Goal: Navigation & Orientation: Find specific page/section

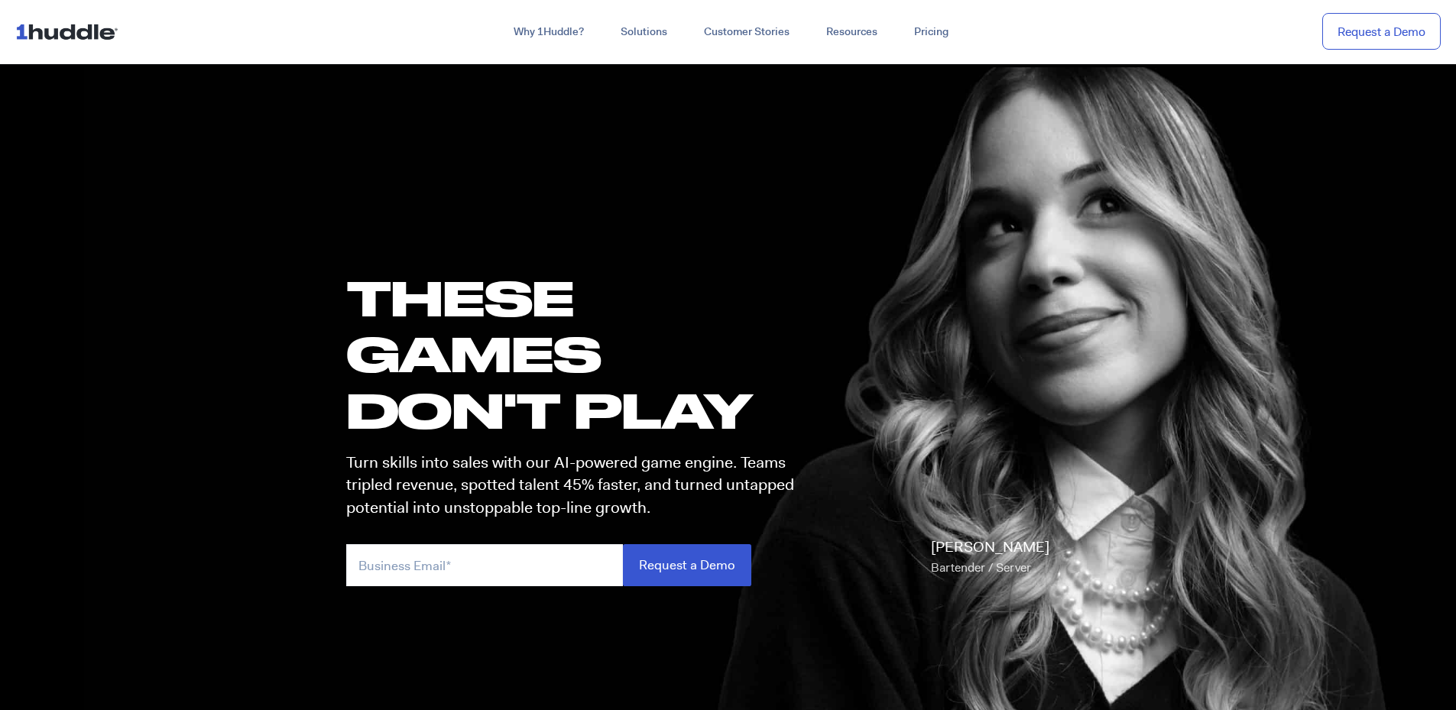
click at [86, 34] on img at bounding box center [69, 31] width 109 height 29
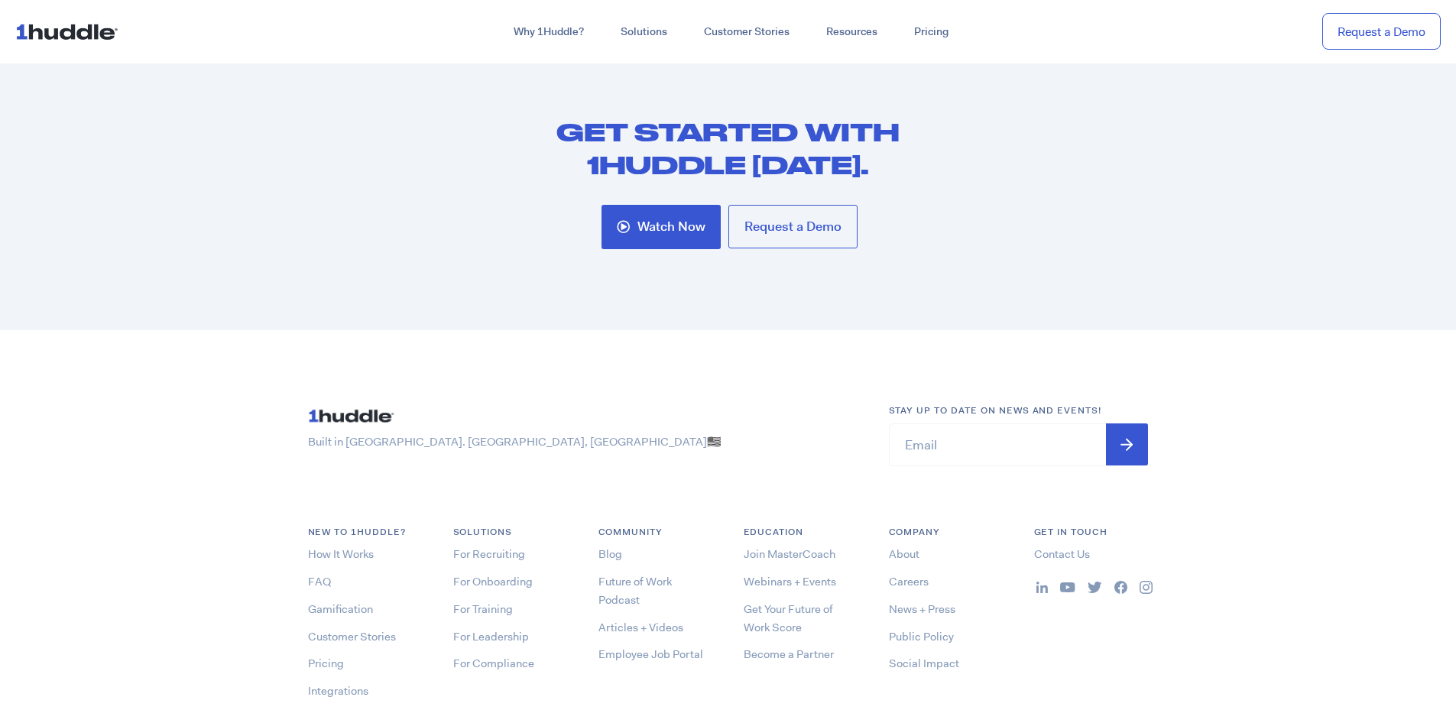
scroll to position [6181, 0]
